Goal: Task Accomplishment & Management: Manage account settings

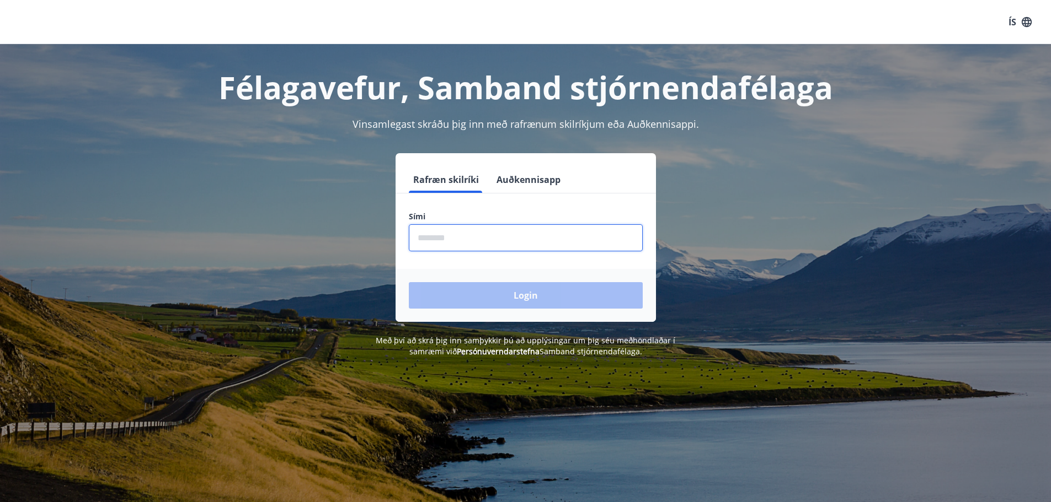
click at [489, 240] on input "phone" at bounding box center [526, 237] width 234 height 27
type input "********"
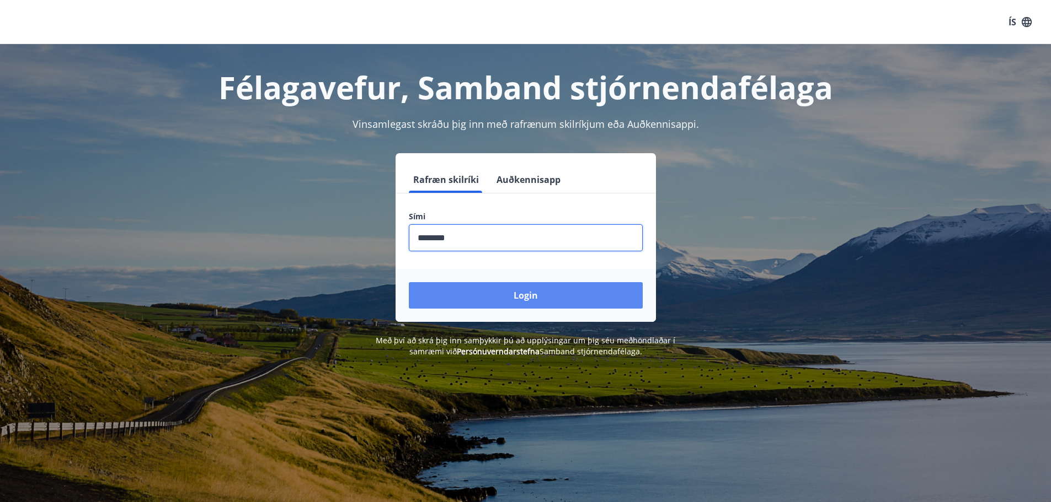
click at [480, 293] on button "Login" at bounding box center [526, 295] width 234 height 26
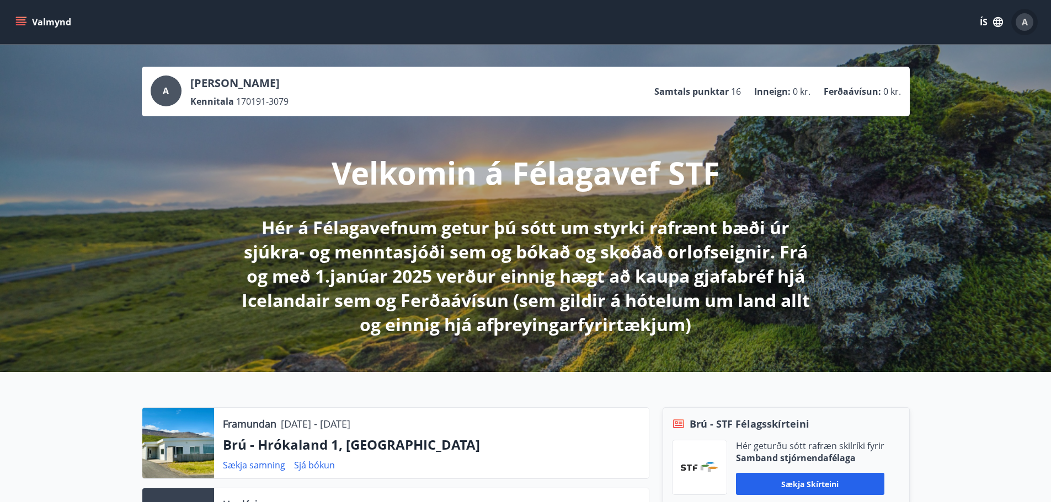
click at [1022, 27] on span "A" at bounding box center [1024, 22] width 6 height 12
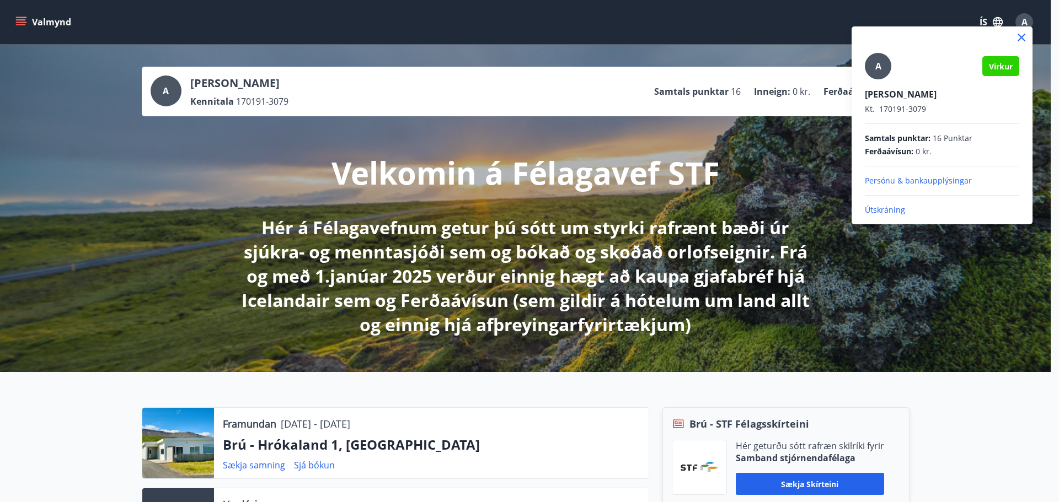
click at [132, 292] on div at bounding box center [529, 251] width 1059 height 502
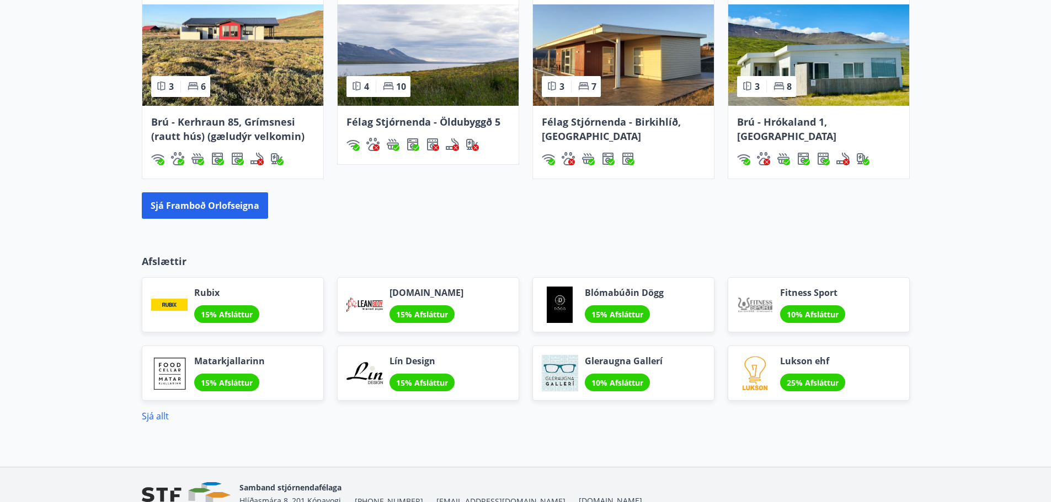
scroll to position [882, 0]
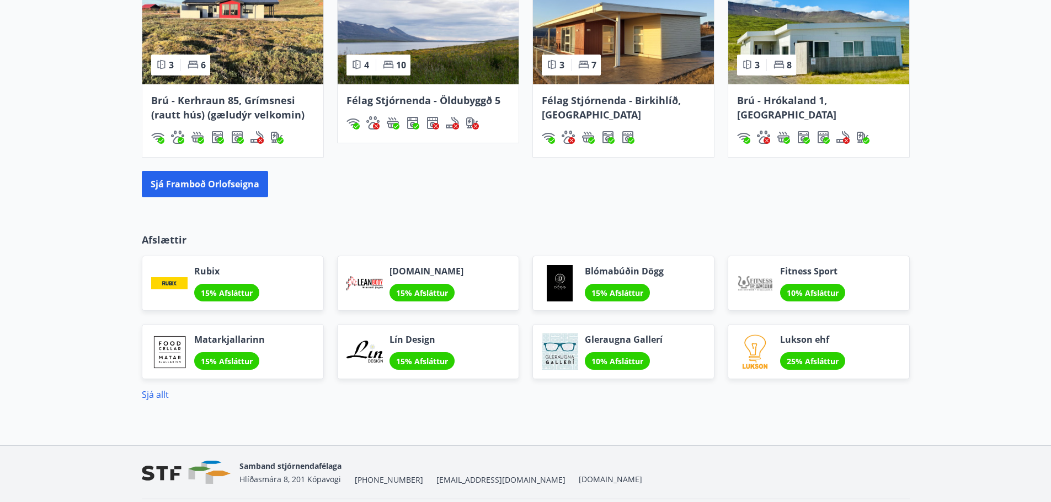
drag, startPoint x: 151, startPoint y: 392, endPoint x: 93, endPoint y: 370, distance: 62.3
click at [93, 369] on div "Afslættir Rubix 15% Afsláttur Leanbody.is 15% Afsláttur Blómabúðin Dögg 15% Afs…" at bounding box center [525, 308] width 1051 height 186
click at [159, 398] on link "Sjá allt" at bounding box center [155, 395] width 27 height 12
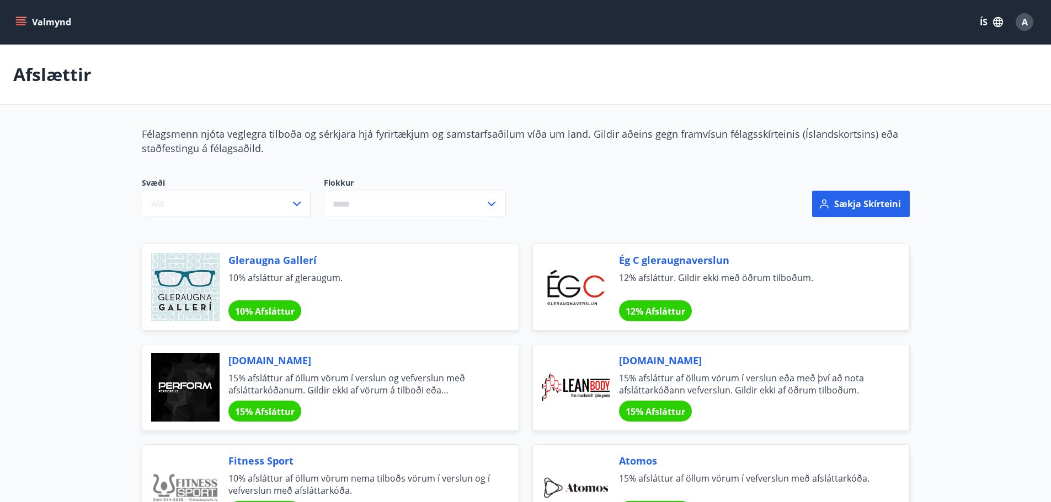
click at [21, 19] on icon "menu" at bounding box center [20, 22] width 11 height 11
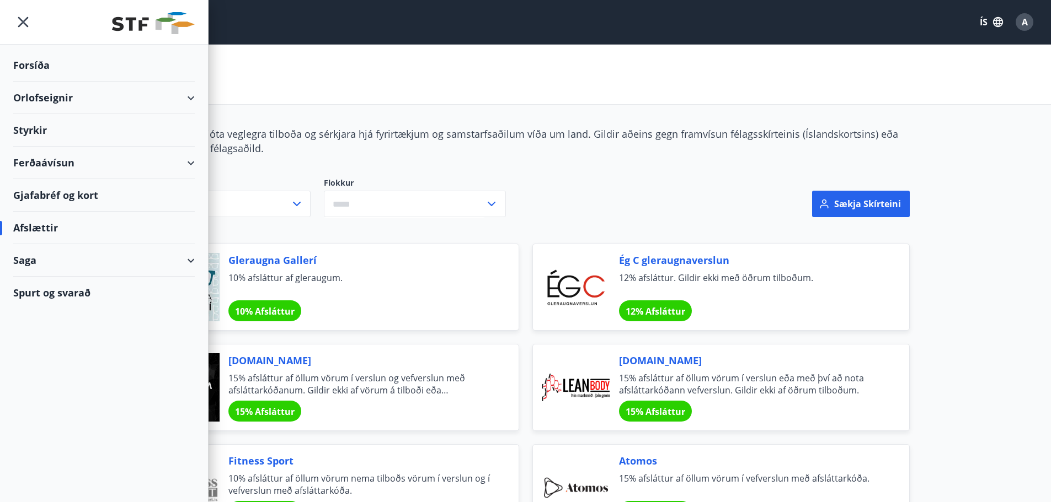
click at [95, 157] on div "Ferðaávísun" at bounding box center [103, 163] width 181 height 33
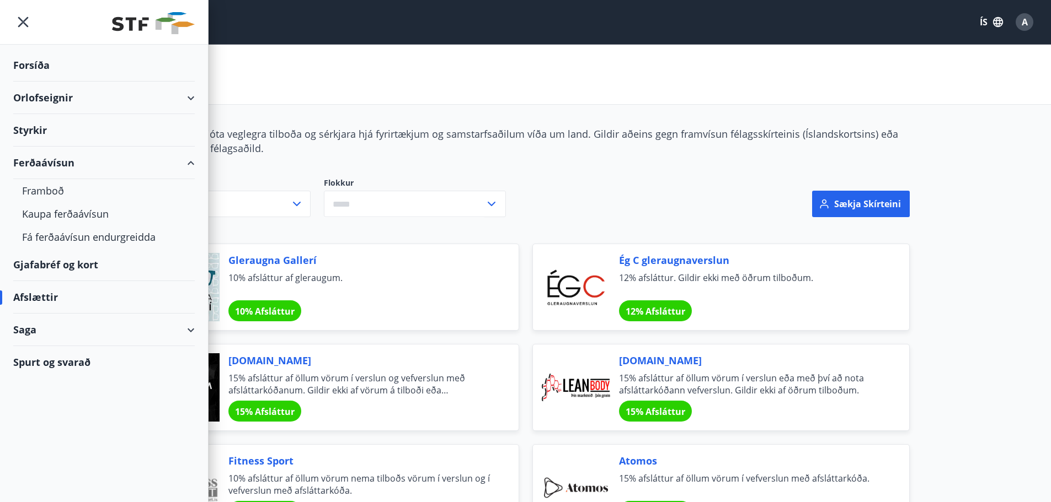
click at [65, 328] on div "Saga" at bounding box center [103, 330] width 181 height 33
drag, startPoint x: 49, startPoint y: 408, endPoint x: 30, endPoint y: 403, distance: 19.9
click at [30, 403] on div "Umsóknir" at bounding box center [104, 404] width 164 height 23
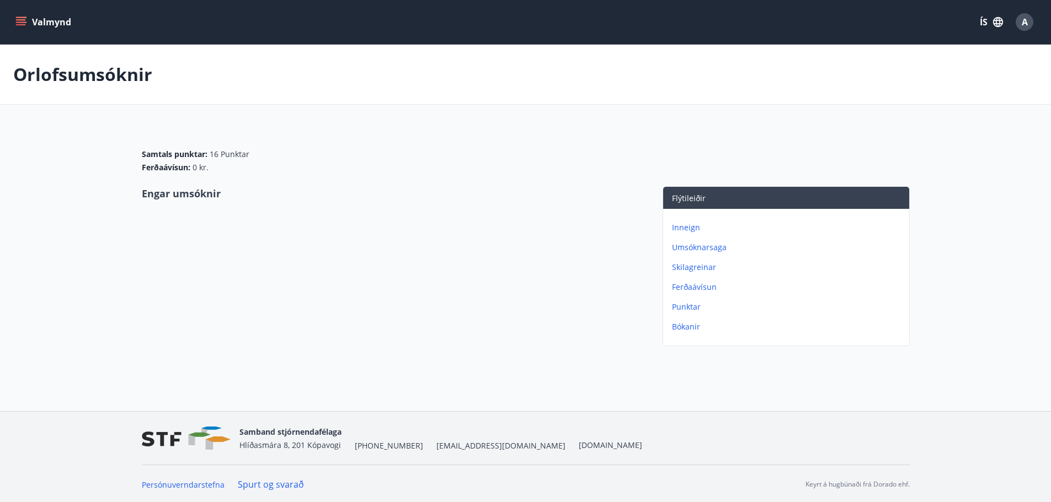
click at [683, 226] on p "Inneign" at bounding box center [788, 227] width 233 height 11
click at [686, 229] on p "Umsóknarsaga" at bounding box center [788, 227] width 233 height 11
